Goal: Task Accomplishment & Management: Complete application form

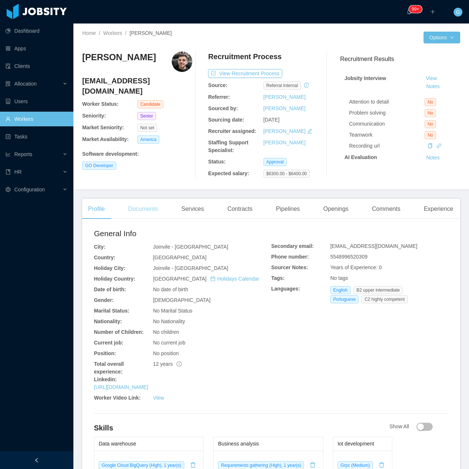
click at [138, 208] on div "Documents" at bounding box center [143, 209] width 42 height 21
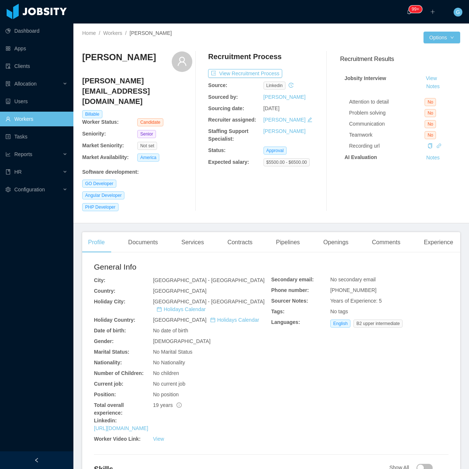
click at [322, 218] on main "Home / Workers / Diogo Carasco da Silva / Options Diogo Carasco da Silva carasc…" at bounding box center [271, 247] width 396 height 446
click at [326, 232] on div "Openings" at bounding box center [336, 242] width 37 height 21
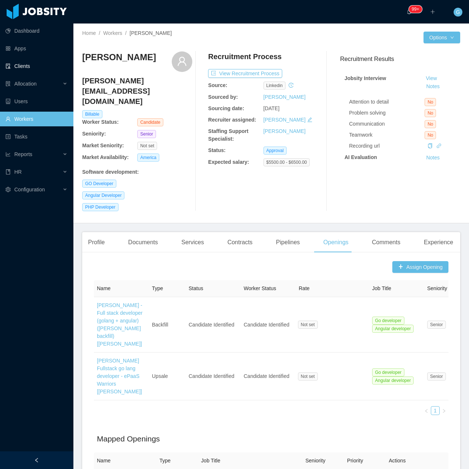
drag, startPoint x: 108, startPoint y: 74, endPoint x: 62, endPoint y: 63, distance: 47.2
click at [62, 63] on section "Dashboard Apps Clients Allocation Users Workers Tasks Reports HR Configuration …" at bounding box center [234, 234] width 469 height 469
click at [80, 64] on div "Home / Workers / Diogo Carasco da Silva / Options Diogo Carasco da Silva carasc…" at bounding box center [271, 124] width 396 height 200
drag, startPoint x: 114, startPoint y: 74, endPoint x: 83, endPoint y: 61, distance: 33.8
click at [83, 61] on h3 "[PERSON_NAME]" at bounding box center [119, 57] width 74 height 12
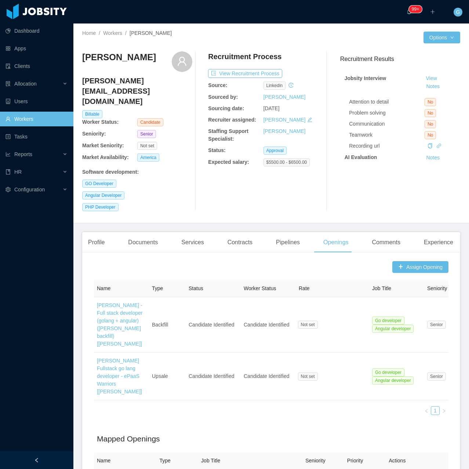
copy h3 "[PERSON_NAME]"
click at [248, 73] on button "View Recruitment Process" at bounding box center [245, 73] width 74 height 9
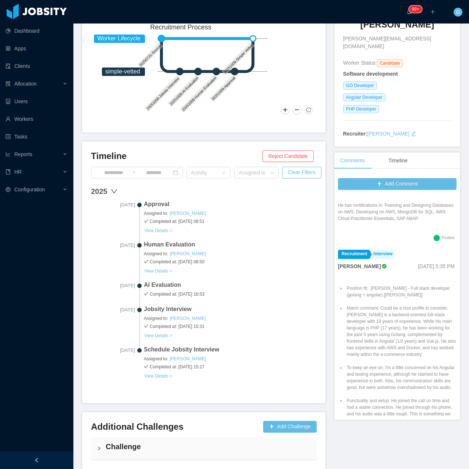
scroll to position [120, 0]
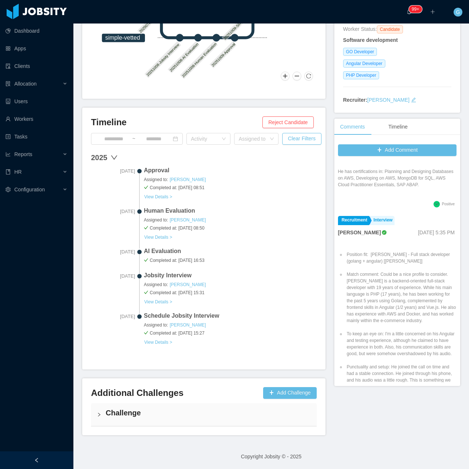
drag, startPoint x: 95, startPoint y: 425, endPoint x: 89, endPoint y: 424, distance: 6.8
click at [89, 421] on div "Additional Challenges Add Challenge Challenge" at bounding box center [204, 406] width 244 height 57
click at [112, 422] on div "Challenge" at bounding box center [204, 414] width 226 height 23
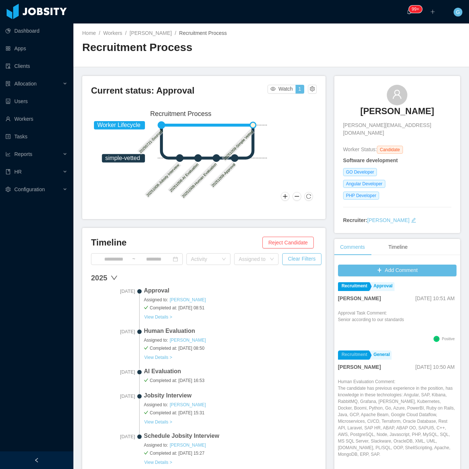
scroll to position [0, 0]
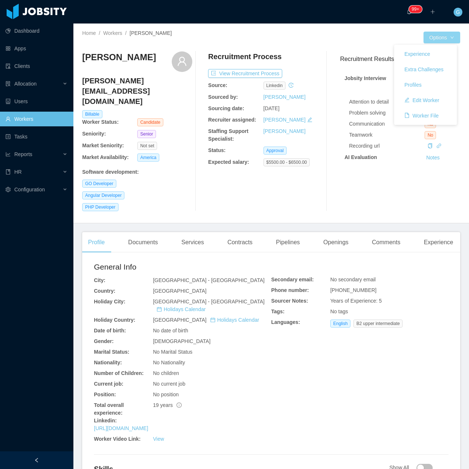
click at [436, 36] on button "Options" at bounding box center [442, 38] width 37 height 12
click at [419, 100] on button "Edit Worker" at bounding box center [422, 100] width 47 height 12
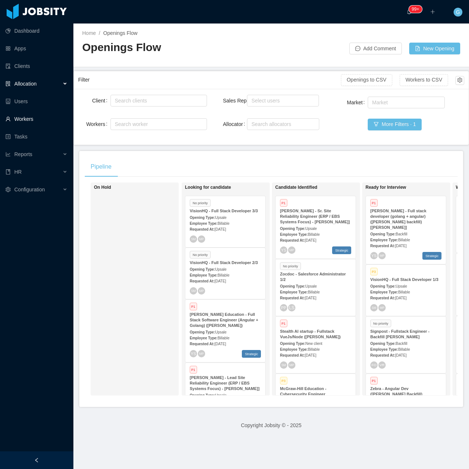
click at [38, 125] on link "Workers" at bounding box center [37, 119] width 62 height 15
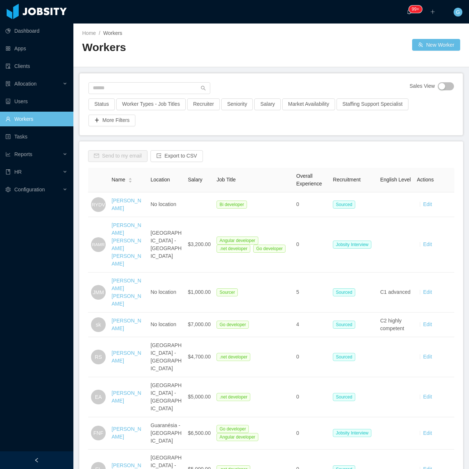
click at [446, 51] on div "Home / Workers / Workers New Worker" at bounding box center [271, 46] width 396 height 44
click at [430, 50] on button "New Worker" at bounding box center [437, 45] width 48 height 12
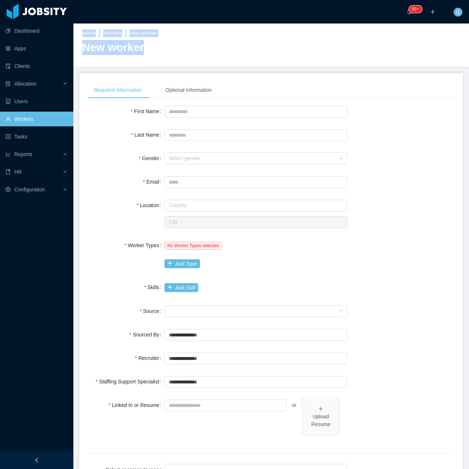
drag, startPoint x: 467, startPoint y: 14, endPoint x: 486, endPoint y: 15, distance: 19.1
click at [469, 15] on html "**********" at bounding box center [234, 234] width 469 height 469
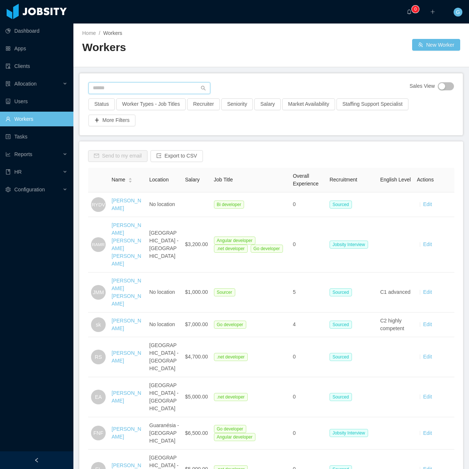
click at [111, 86] on input "text" at bounding box center [150, 88] width 122 height 12
paste input "**********"
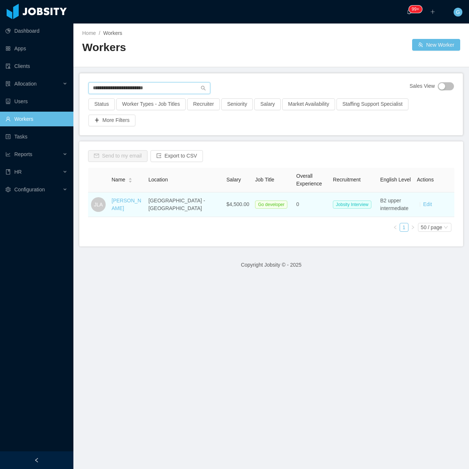
type input "**********"
click at [128, 198] on td "Jefferson Leon Abril" at bounding box center [127, 204] width 37 height 25
click at [130, 205] on link "Jefferson Leon Abril" at bounding box center [127, 205] width 30 height 14
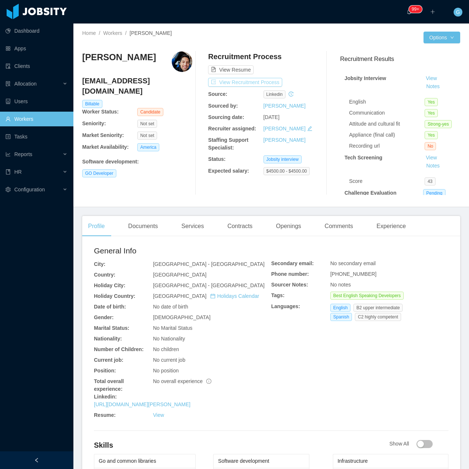
click at [228, 84] on button "View Recruitment Process" at bounding box center [245, 82] width 74 height 9
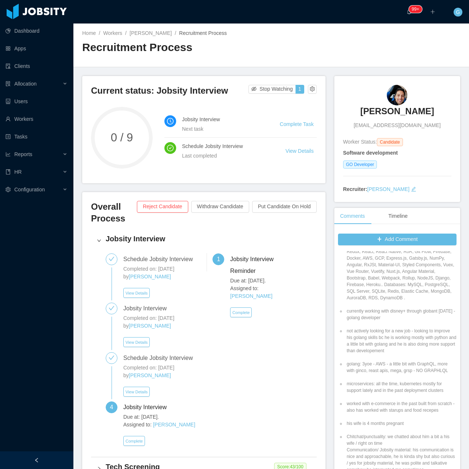
scroll to position [331, 0]
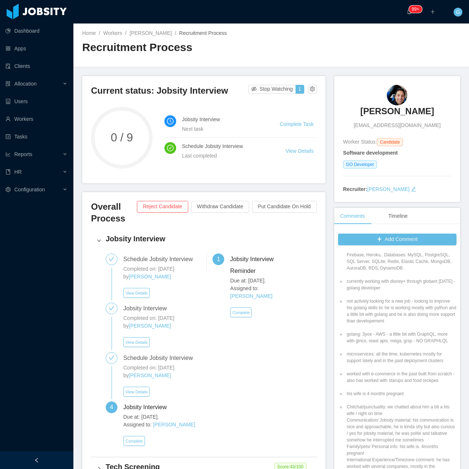
click at [134, 432] on div "Due at: Oct 9th, 2025. Assigned to: Guido Fernandez Complete" at bounding box center [163, 429] width 80 height 33
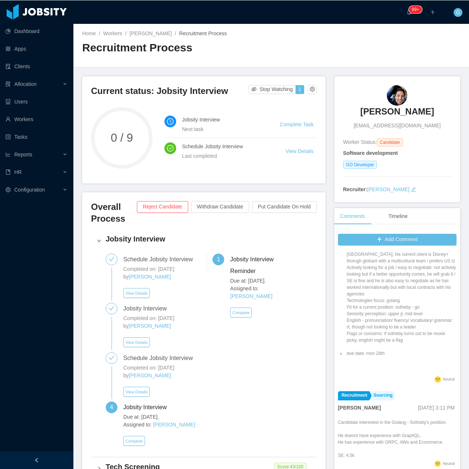
scroll to position [562, 0]
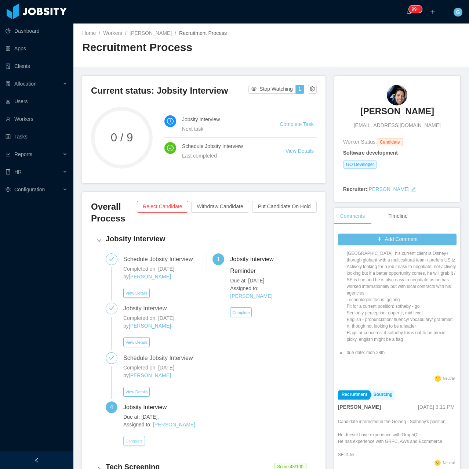
click at [141, 438] on button "Complete" at bounding box center [134, 441] width 22 height 10
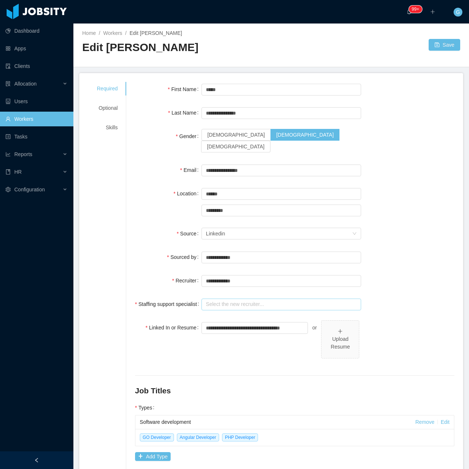
click at [247, 299] on input "text" at bounding box center [282, 305] width 160 height 12
click at [208, 301] on ul "[PERSON_NAME]" at bounding box center [279, 308] width 157 height 15
click at [223, 302] on ul "[PERSON_NAME]" at bounding box center [279, 308] width 157 height 15
click at [233, 312] on li "[PERSON_NAME]" at bounding box center [279, 308] width 157 height 12
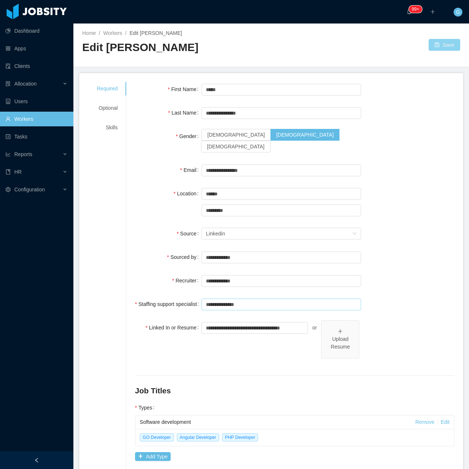
type input "**********"
click at [442, 43] on button "Save" at bounding box center [445, 45] width 32 height 12
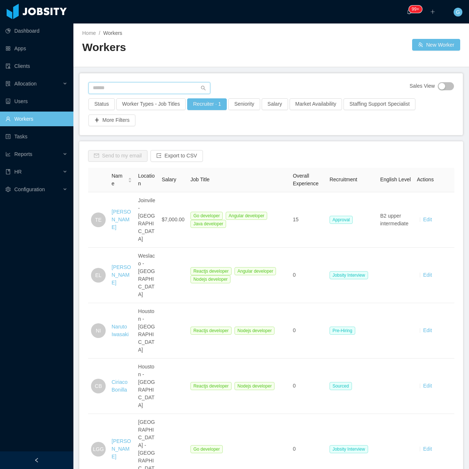
click at [144, 91] on input "text" at bounding box center [150, 88] width 122 height 12
type input "**********"
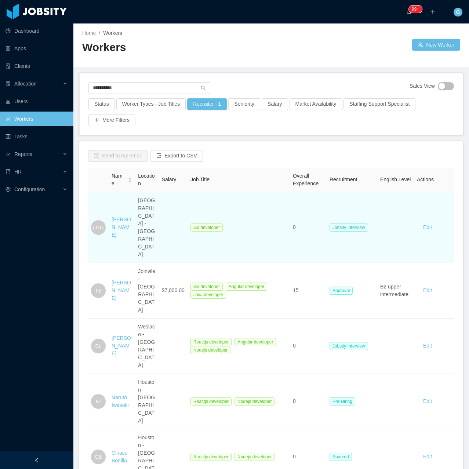
click at [109, 219] on td "[PERSON_NAME]" at bounding box center [122, 227] width 26 height 71
click at [120, 218] on link "[PERSON_NAME]" at bounding box center [121, 227] width 19 height 21
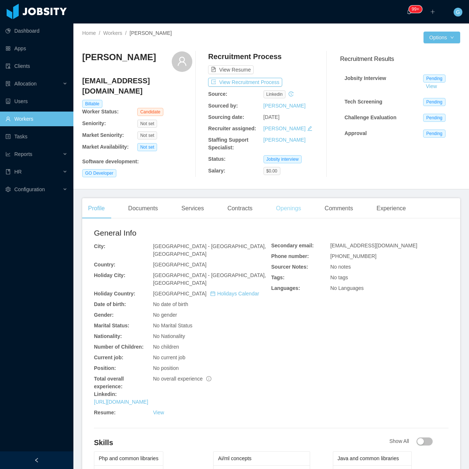
drag, startPoint x: 267, startPoint y: 212, endPoint x: 273, endPoint y: 212, distance: 5.9
click at [267, 212] on div "Profile Documents Services Contracts Openings Comments Experience" at bounding box center [247, 208] width 330 height 21
click at [281, 208] on div "Openings" at bounding box center [288, 208] width 37 height 21
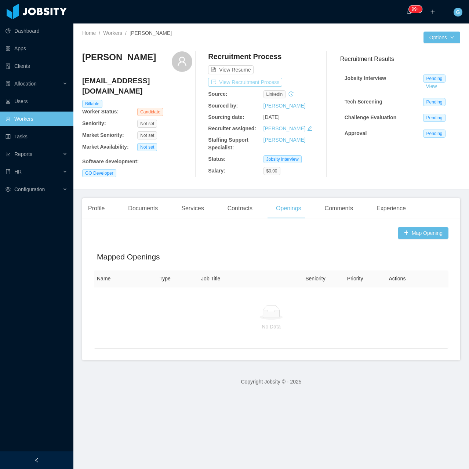
click at [241, 78] on button "View Recruitment Process" at bounding box center [245, 82] width 74 height 9
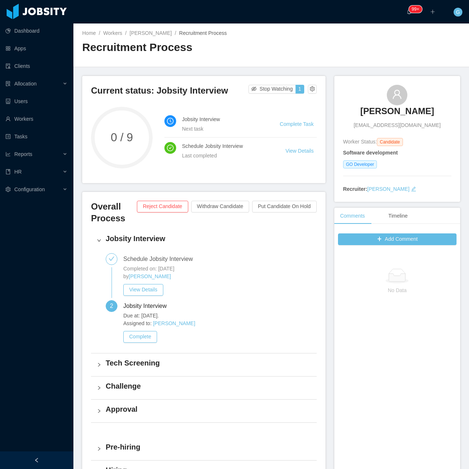
drag, startPoint x: 350, startPoint y: 115, endPoint x: 433, endPoint y: 109, distance: 83.3
click at [433, 109] on div "Luis Gabriel Gomez [EMAIL_ADDRESS][DOMAIN_NAME]" at bounding box center [397, 107] width 108 height 44
copy h3 "[PERSON_NAME]"
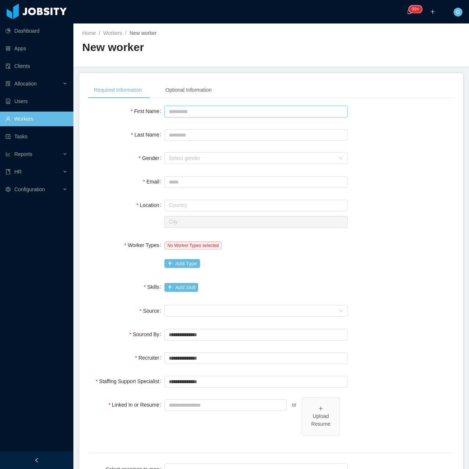
click at [171, 111] on input "First Name" at bounding box center [256, 112] width 183 height 12
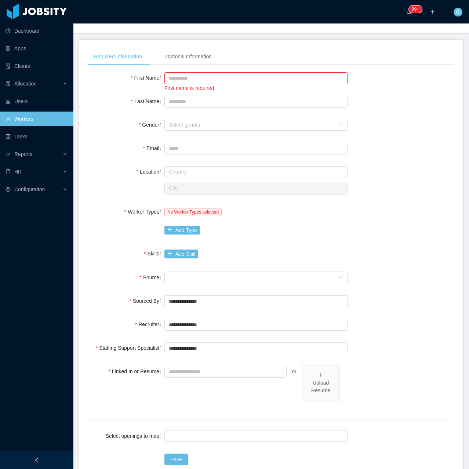
scroll to position [37, 0]
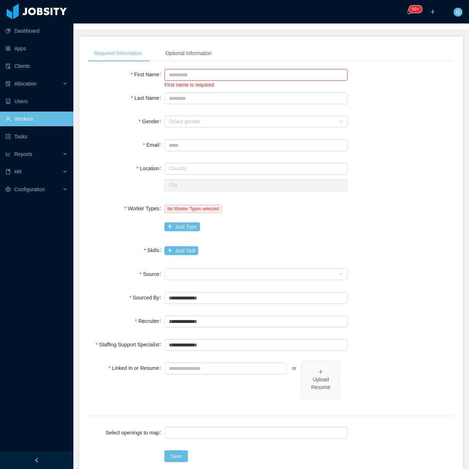
click at [176, 68] on div "First name is required" at bounding box center [256, 78] width 183 height 22
click at [167, 73] on input "First Name" at bounding box center [256, 75] width 183 height 12
type input "********"
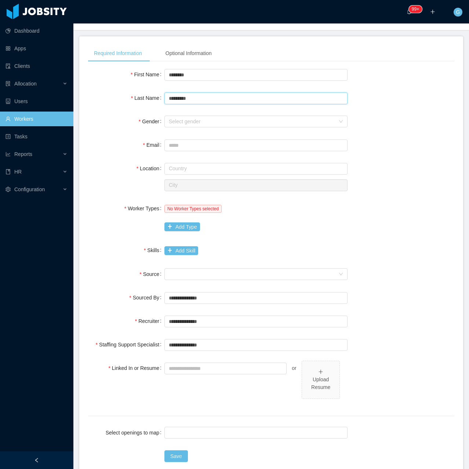
type input "*********"
click at [192, 132] on div "**********" at bounding box center [271, 258] width 367 height 382
click at [190, 125] on div "Select gender" at bounding box center [252, 121] width 166 height 7
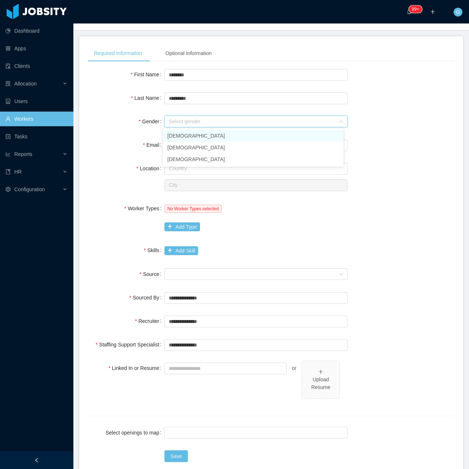
click at [177, 137] on li "[DEMOGRAPHIC_DATA]" at bounding box center [253, 136] width 181 height 12
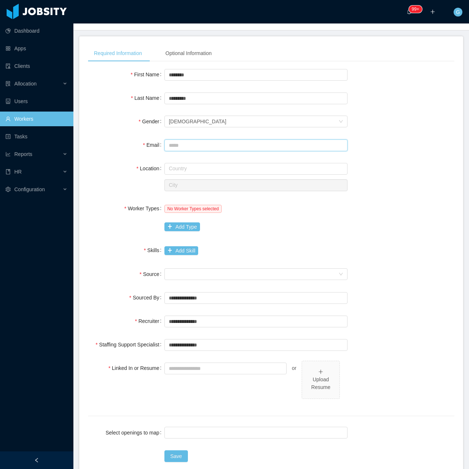
click at [170, 145] on input "Email" at bounding box center [256, 146] width 183 height 12
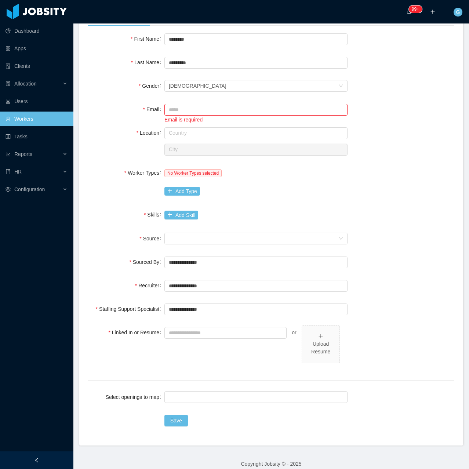
scroll to position [80, 0]
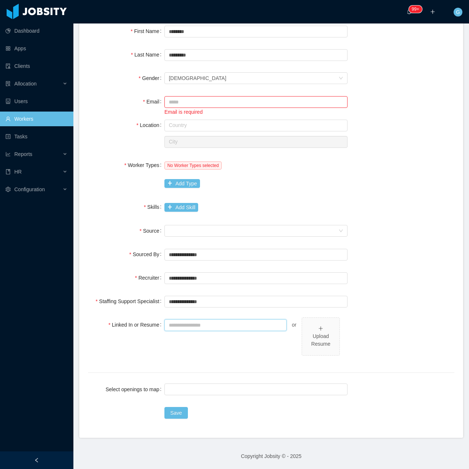
click at [186, 327] on input "Linked In or Resume" at bounding box center [226, 326] width 122 height 12
paste input "**********"
type input "**********"
click at [209, 232] on div "Seniority" at bounding box center [254, 231] width 170 height 11
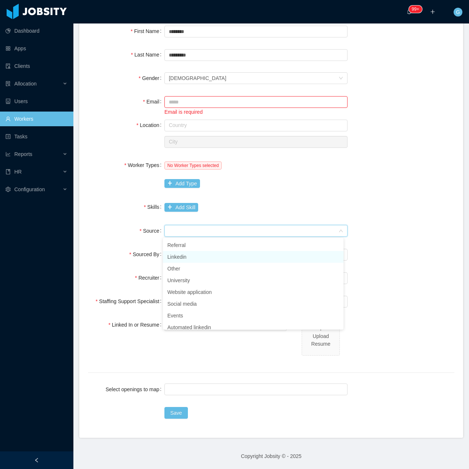
click at [193, 257] on li "Linkedin" at bounding box center [253, 257] width 181 height 12
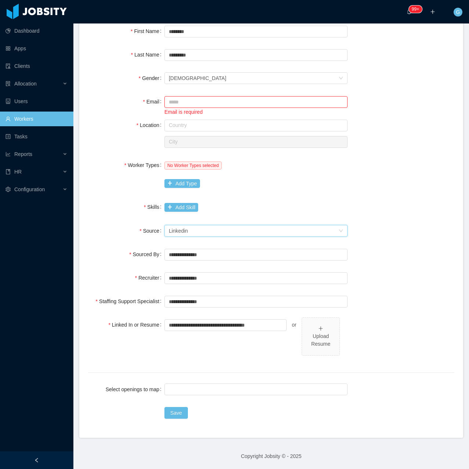
click at [180, 189] on div "No Worker Types selected Add Type" at bounding box center [256, 174] width 183 height 33
click at [189, 184] on button "Add Type" at bounding box center [183, 183] width 36 height 9
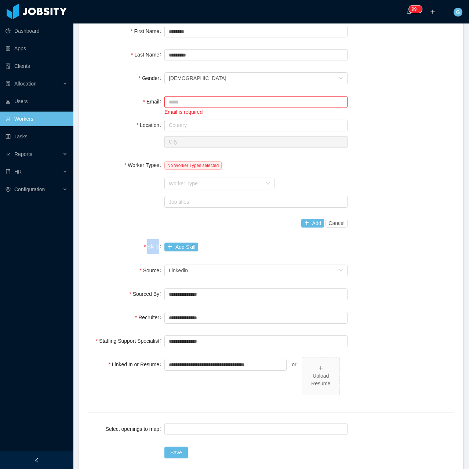
click at [189, 184] on div "Worker Type" at bounding box center [215, 183] width 93 height 7
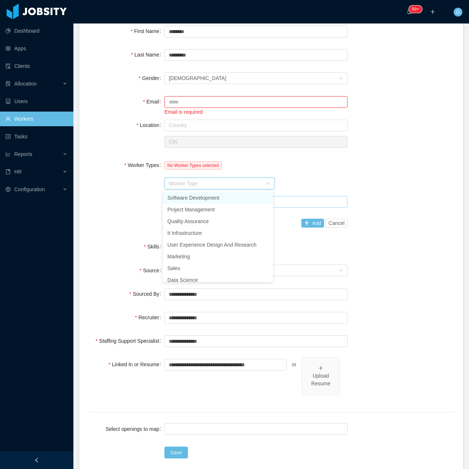
drag, startPoint x: 191, startPoint y: 195, endPoint x: 185, endPoint y: 205, distance: 11.8
click at [191, 194] on li "Software Development" at bounding box center [218, 198] width 110 height 12
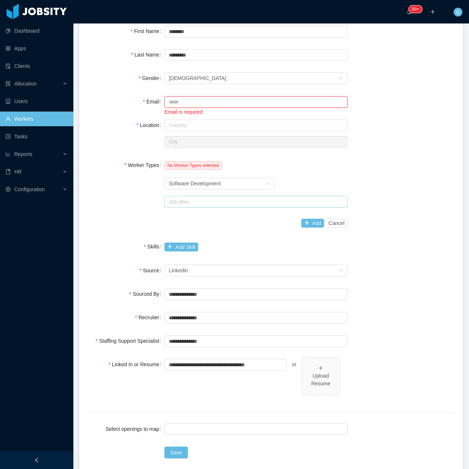
click at [185, 206] on div "Job titles" at bounding box center [255, 202] width 177 height 11
type input "*"
click at [185, 206] on div "Job titles * n" at bounding box center [255, 202] width 177 height 11
type input "**"
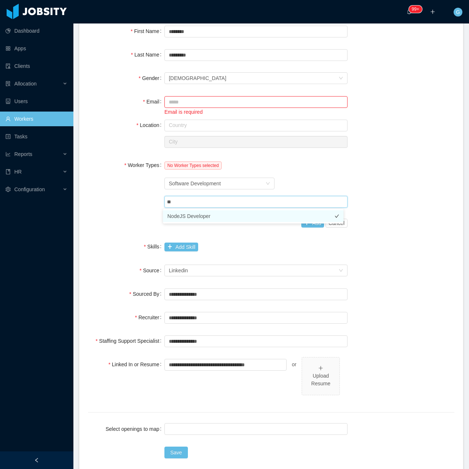
click at [206, 221] on li "NodeJS Developer" at bounding box center [253, 216] width 181 height 12
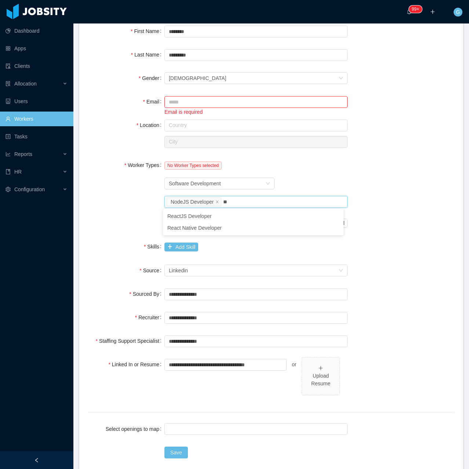
type input "***"
click at [223, 214] on li "ReactJS Developer" at bounding box center [253, 216] width 181 height 12
click at [356, 148] on div "Location Country City" at bounding box center [271, 133] width 367 height 31
click at [303, 231] on div "**********" at bounding box center [271, 235] width 367 height 422
click at [302, 223] on button "Add" at bounding box center [313, 223] width 23 height 9
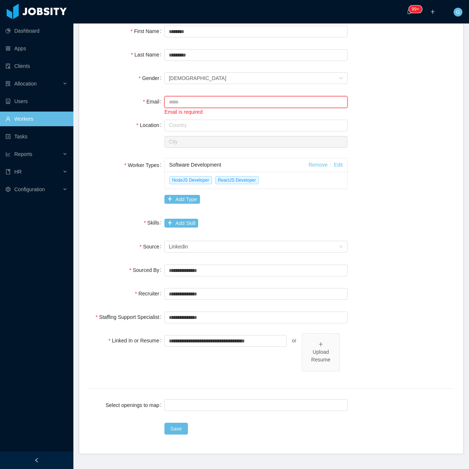
click at [193, 100] on input "Email" at bounding box center [256, 102] width 183 height 12
click at [195, 104] on input "Email" at bounding box center [256, 102] width 183 height 12
paste input "**********"
type input "**********"
click at [224, 126] on input "text" at bounding box center [256, 126] width 183 height 12
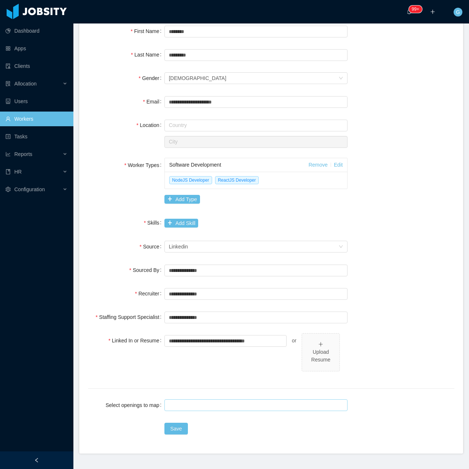
click at [186, 402] on div at bounding box center [255, 405] width 177 height 11
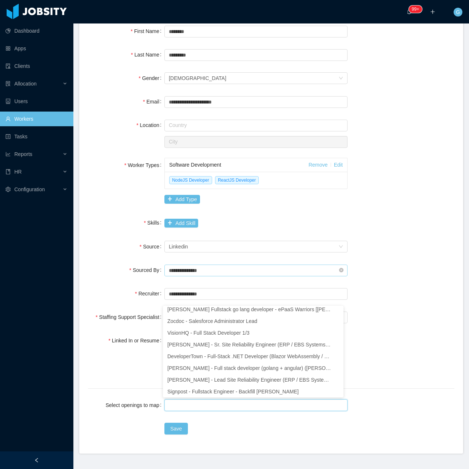
scroll to position [1, 0]
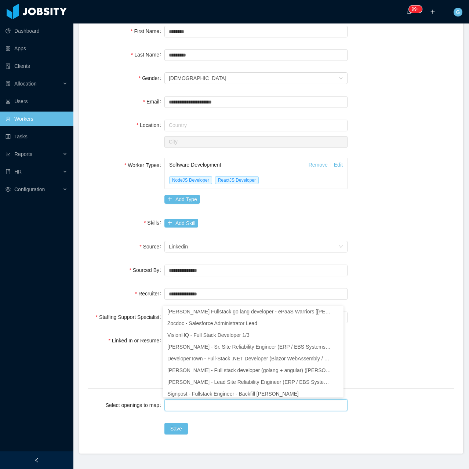
click at [381, 215] on div "**********" at bounding box center [271, 223] width 367 height 398
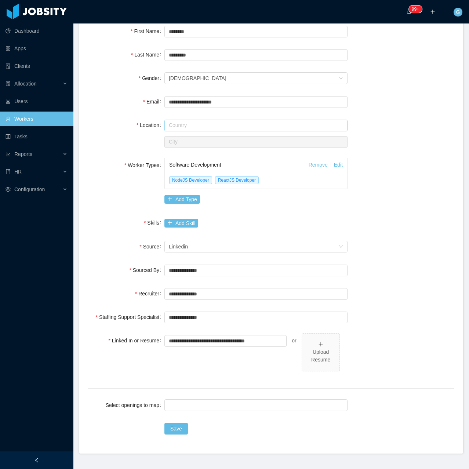
click at [200, 120] on input "text" at bounding box center [256, 126] width 183 height 12
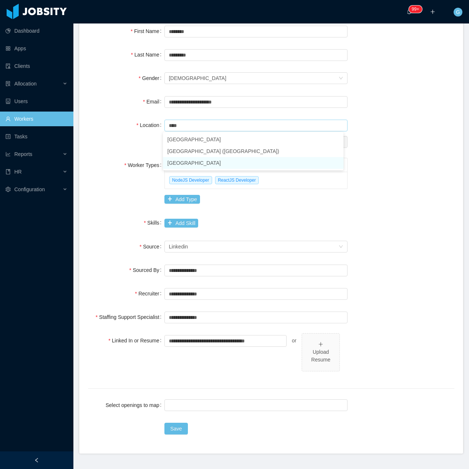
drag, startPoint x: 215, startPoint y: 132, endPoint x: 205, endPoint y: 166, distance: 35.6
click at [205, 166] on ul "United Arab Emirates United Kingdom (Great Britain) United States of America" at bounding box center [253, 151] width 181 height 38
click at [205, 166] on li "United States of America" at bounding box center [253, 163] width 181 height 12
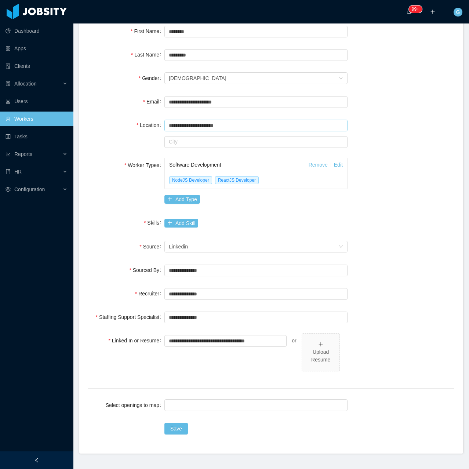
type input "**********"
click at [182, 145] on input "text" at bounding box center [256, 142] width 183 height 12
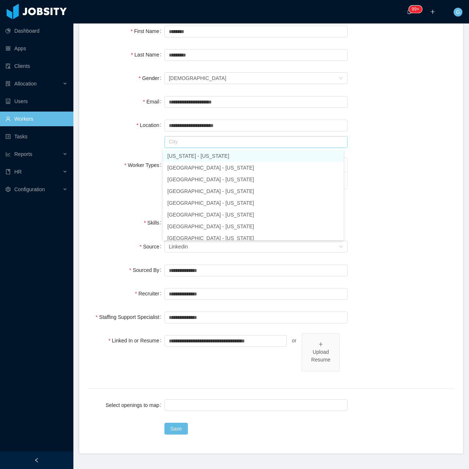
type input "*"
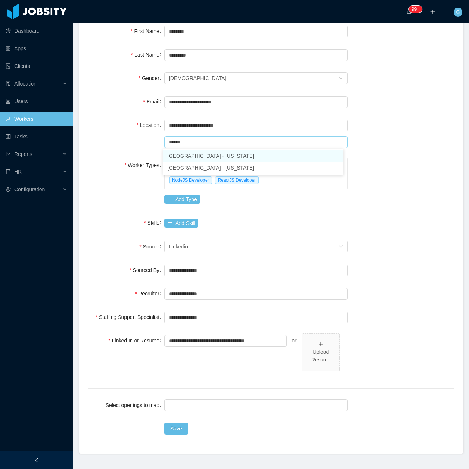
click at [210, 152] on li "Houston - Texas" at bounding box center [253, 156] width 181 height 12
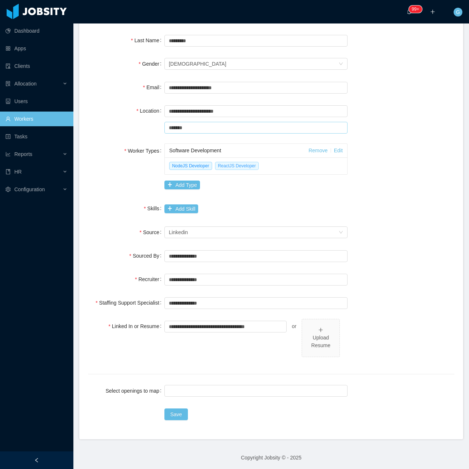
scroll to position [96, 0]
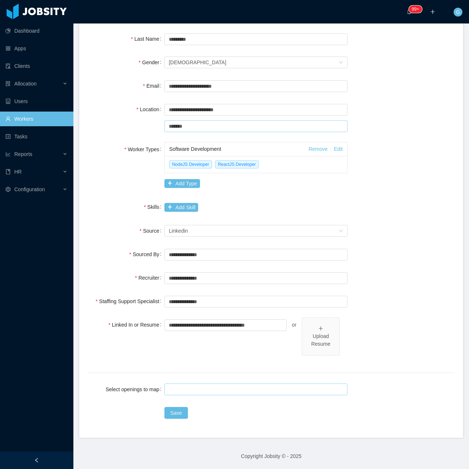
type input "*******"
click at [201, 393] on div at bounding box center [255, 389] width 177 height 11
type input "****"
click at [167, 388] on input "Select openings to map" at bounding box center [169, 389] width 4 height 9
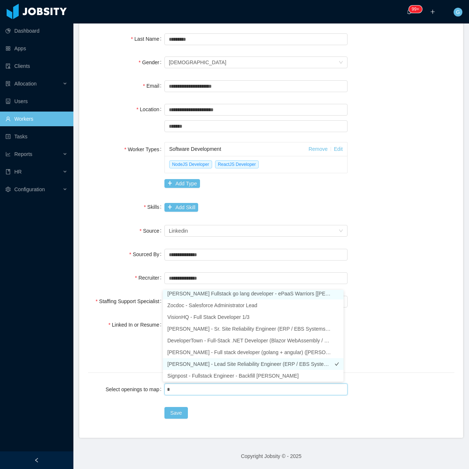
scroll to position [1, 0]
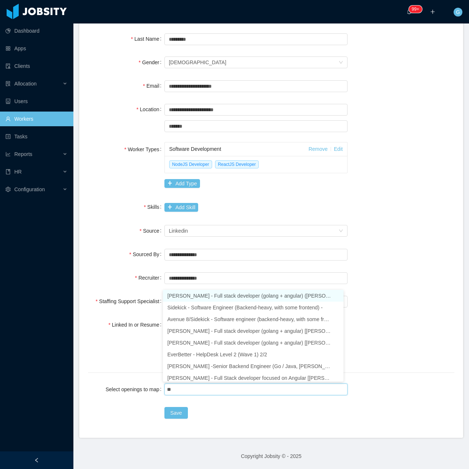
type input "***"
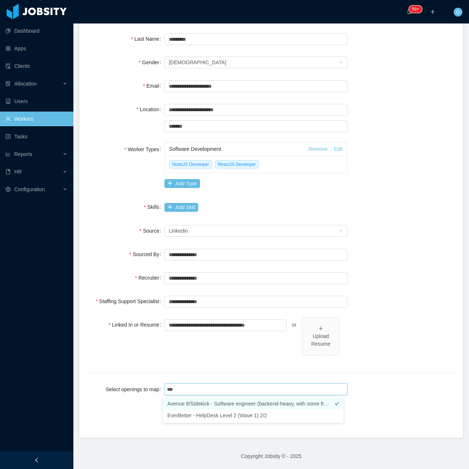
click at [209, 407] on li "Avenue 8/Sidekick - Software engineer (backend-heavy, with some frontend) US ba…" at bounding box center [253, 404] width 181 height 12
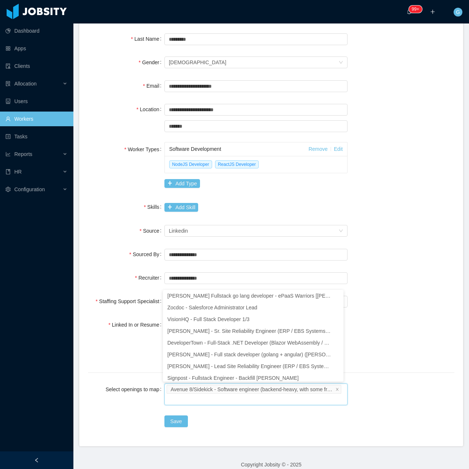
click at [206, 418] on div "Save" at bounding box center [256, 421] width 183 height 15
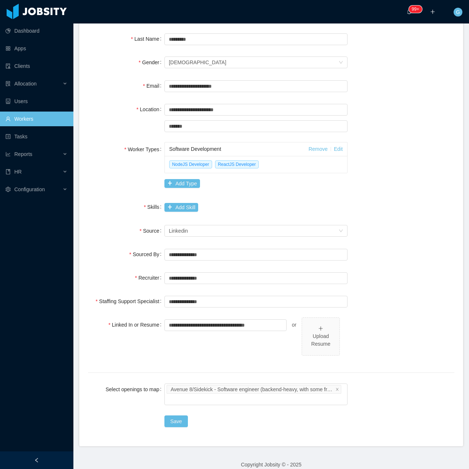
click at [151, 424] on div "Save" at bounding box center [271, 421] width 367 height 15
click at [165, 422] on button "Save" at bounding box center [177, 422] width 24 height 12
click at [177, 224] on div "Seniority Linkedin" at bounding box center [256, 231] width 183 height 15
click at [174, 211] on button "Add Skill" at bounding box center [182, 207] width 34 height 9
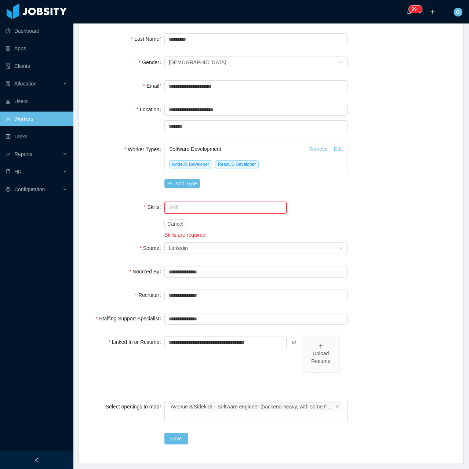
click at [174, 211] on input "text" at bounding box center [226, 208] width 122 height 12
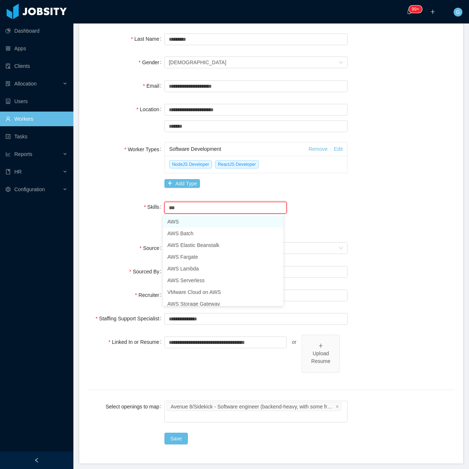
click at [175, 224] on li "AWS" at bounding box center [223, 222] width 120 height 12
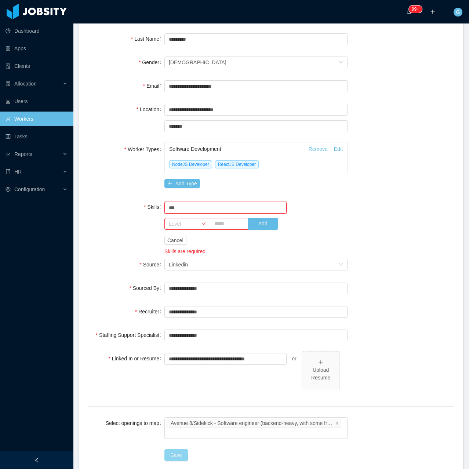
type input "***"
click at [169, 461] on button "Save" at bounding box center [177, 456] width 24 height 12
click at [261, 219] on button "Add" at bounding box center [263, 224] width 30 height 12
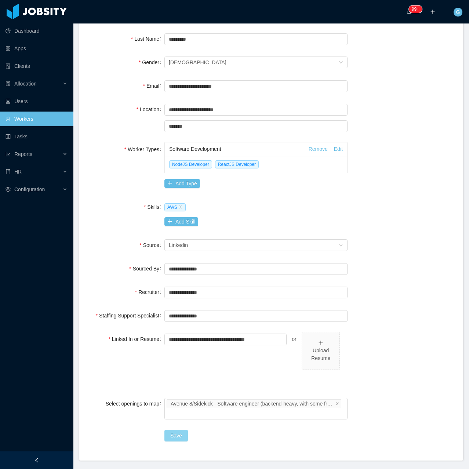
click at [165, 435] on button "Save" at bounding box center [177, 436] width 24 height 12
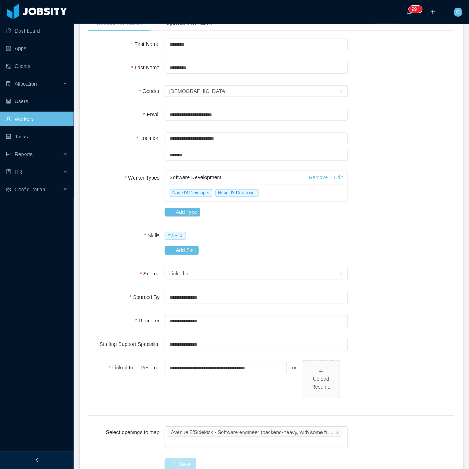
scroll to position [0, 0]
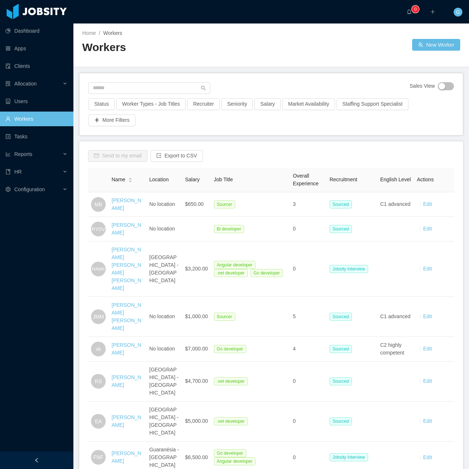
click at [139, 75] on div "Sales View Status Worker Types - Job Titles Recruiter Seniority Salary Market A…" at bounding box center [272, 104] width 384 height 62
click at [135, 81] on div "Sales View Status Worker Types - Job Titles Recruiter Seniority Salary Market A…" at bounding box center [272, 104] width 384 height 62
click at [128, 86] on input "text" at bounding box center [150, 88] width 122 height 12
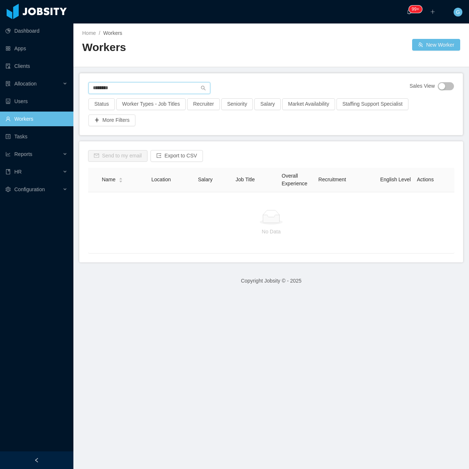
click at [104, 87] on input "********" at bounding box center [150, 88] width 122 height 12
type input "********"
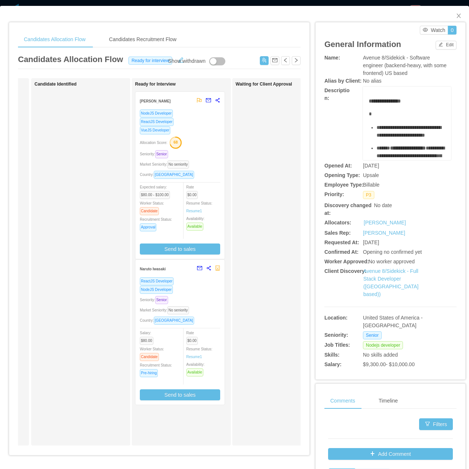
scroll to position [0, 95]
click at [124, 36] on div "Candidates Recruitment Flow" at bounding box center [142, 39] width 79 height 17
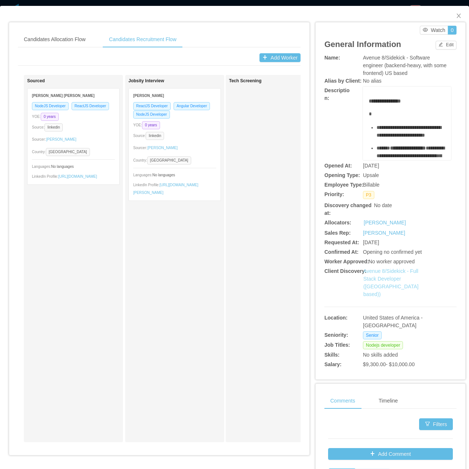
click at [389, 277] on link "Avenue 8/Sidekick - Full Stack Developer (US based))" at bounding box center [391, 282] width 55 height 29
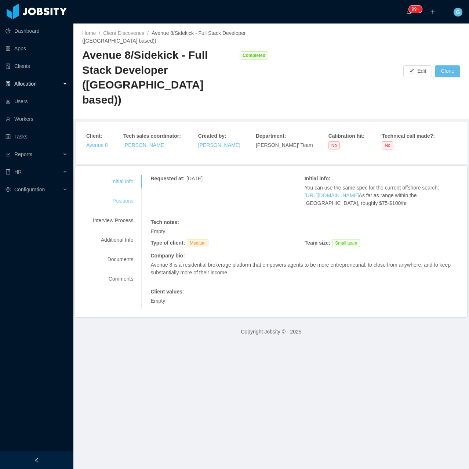
click at [124, 194] on div "Positions" at bounding box center [113, 201] width 58 height 14
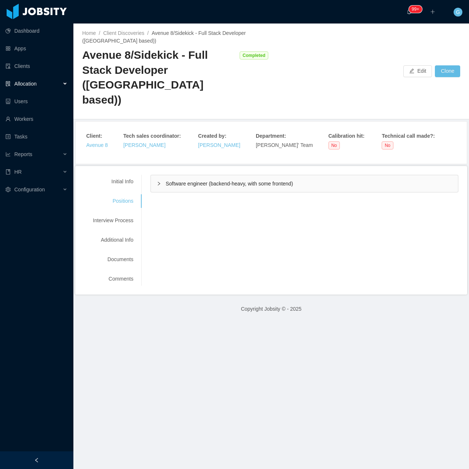
click at [194, 175] on div "Initial Info Positions Interview Process Additional Info Documents Comments Req…" at bounding box center [271, 230] width 375 height 111
click at [200, 175] on div "Software engineer (backend-heavy, with some frontend)" at bounding box center [304, 183] width 307 height 17
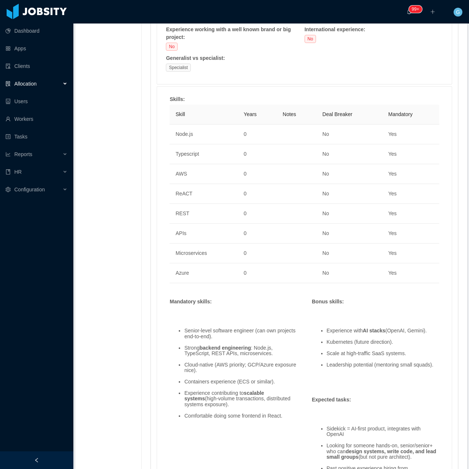
scroll to position [478, 0]
